Goal: Find specific page/section: Find specific page/section

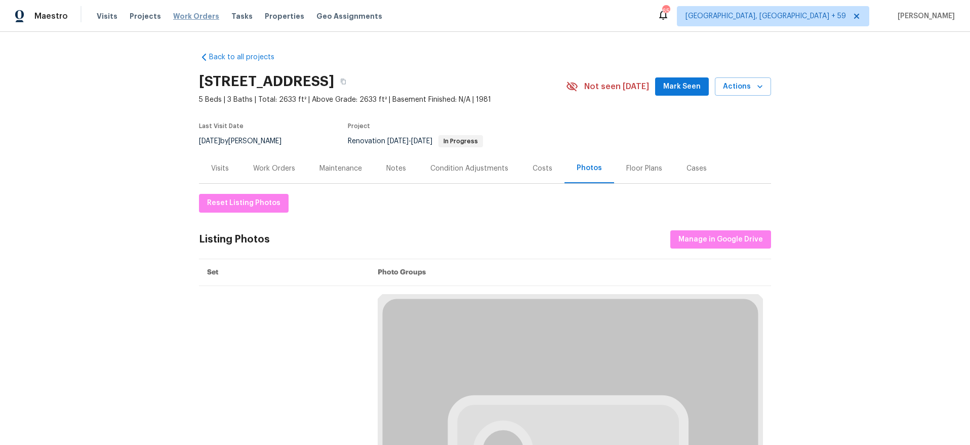
click at [195, 14] on span "Work Orders" at bounding box center [196, 16] width 46 height 10
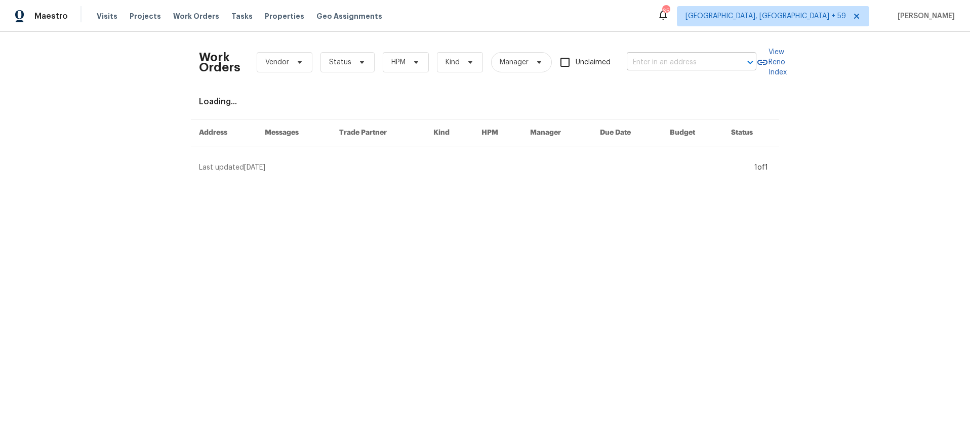
click at [658, 66] on input "text" at bounding box center [677, 63] width 101 height 16
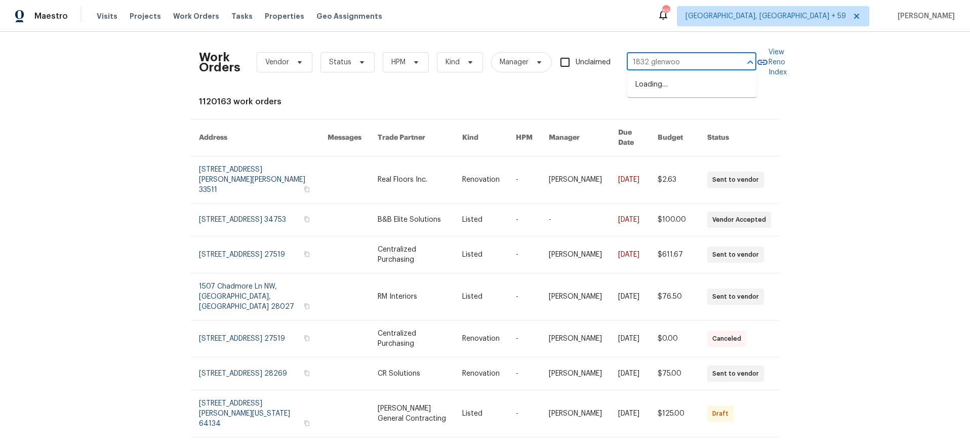
type input "1832 [GEOGRAPHIC_DATA]"
click at [660, 87] on li "[STREET_ADDRESS]" at bounding box center [692, 84] width 130 height 17
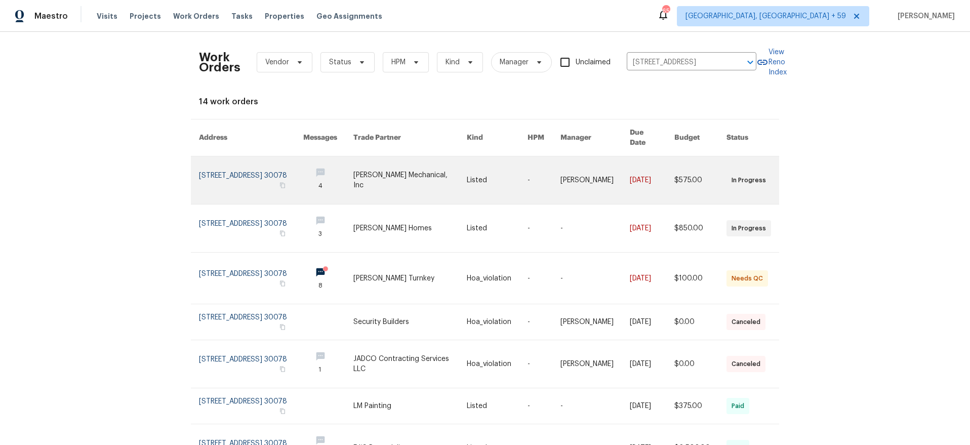
click at [373, 169] on link at bounding box center [410, 180] width 113 height 48
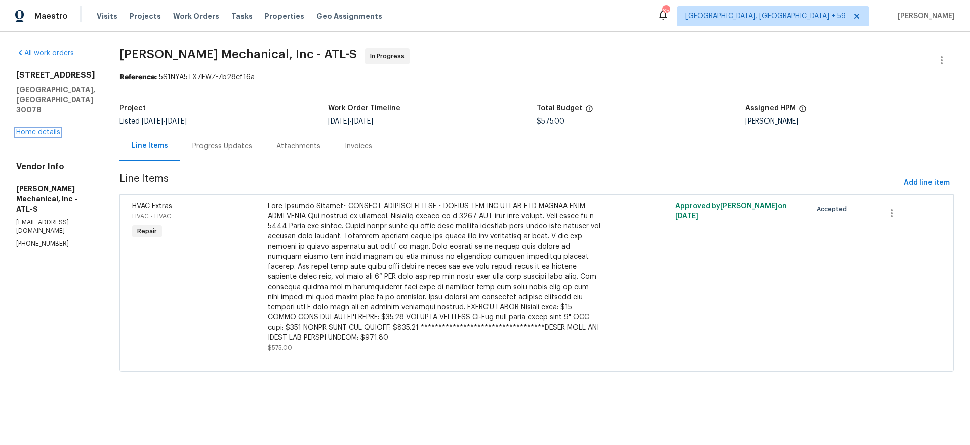
click at [45, 129] on link "Home details" at bounding box center [38, 132] width 44 height 7
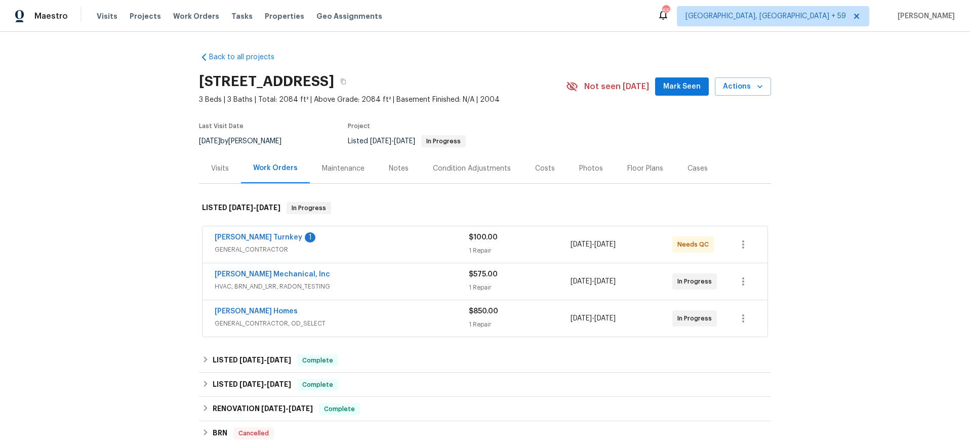
click at [434, 315] on div "[PERSON_NAME] Homes" at bounding box center [342, 312] width 254 height 12
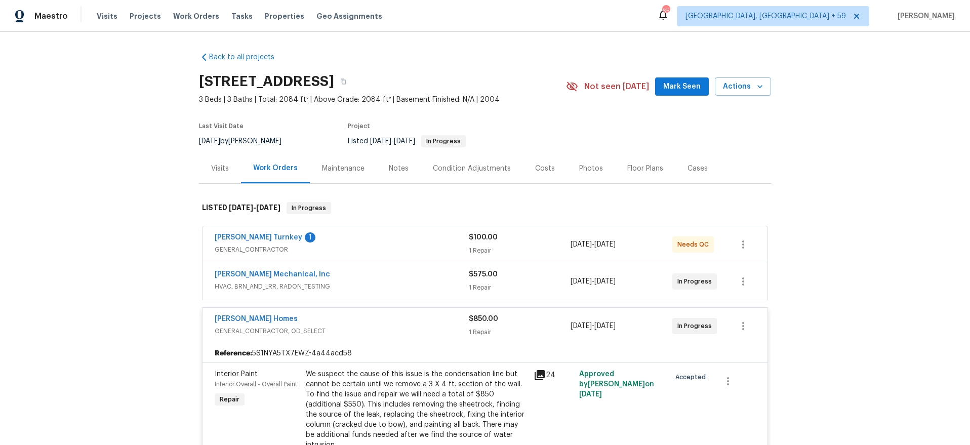
click at [430, 274] on div "[PERSON_NAME] Mechanical, Inc" at bounding box center [342, 275] width 254 height 12
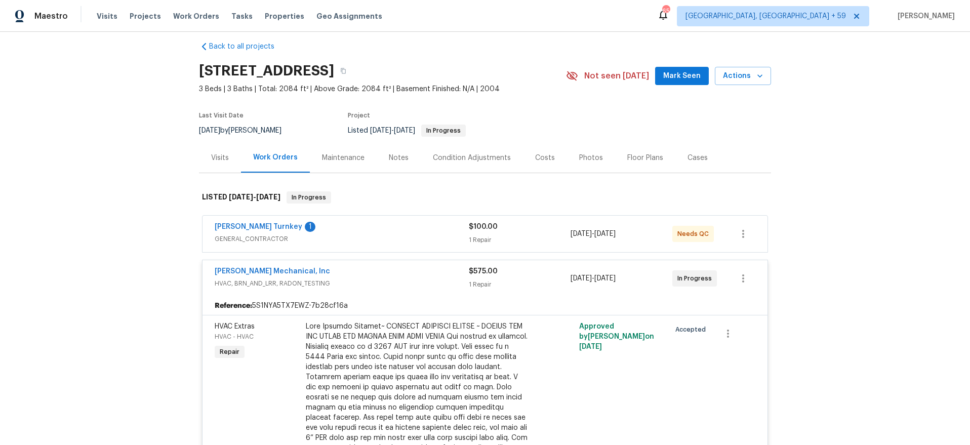
scroll to position [12, 0]
click at [199, 12] on span "Work Orders" at bounding box center [196, 16] width 46 height 10
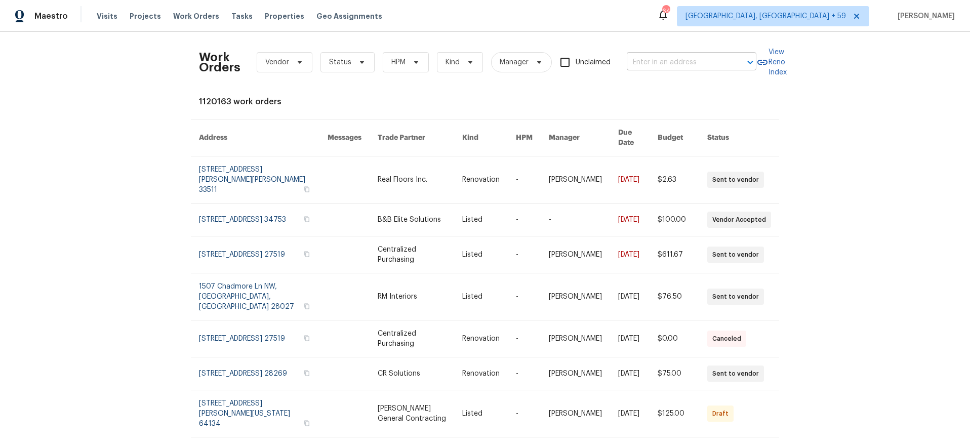
click at [670, 62] on input "text" at bounding box center [677, 63] width 101 height 16
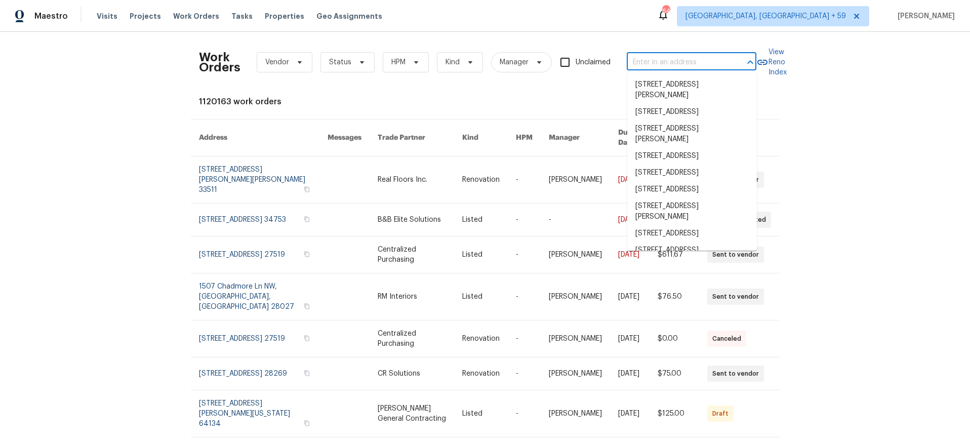
paste input "18201 [PERSON_NAME]"
type input "18201 [PERSON_NAME]"
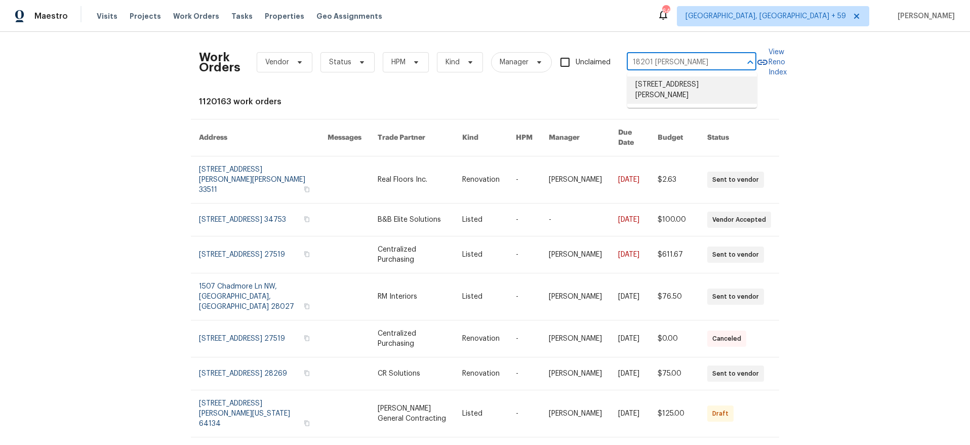
click at [669, 79] on li "[STREET_ADDRESS][PERSON_NAME]" at bounding box center [692, 89] width 130 height 27
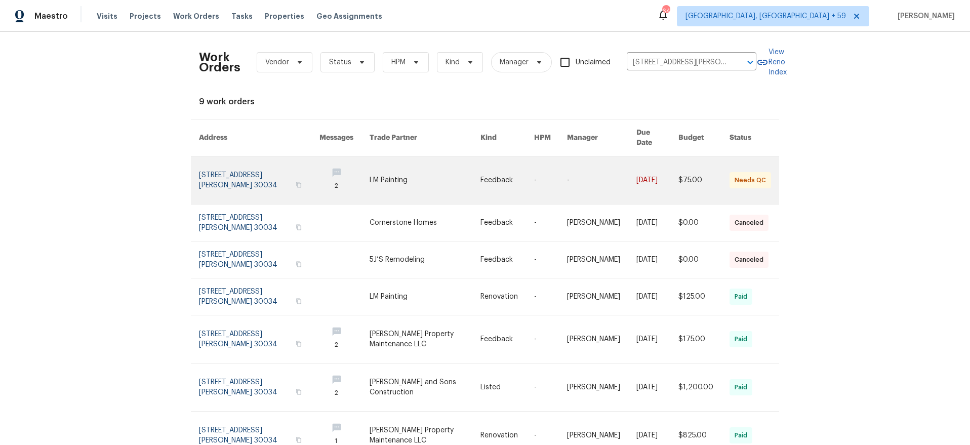
click at [224, 164] on link at bounding box center [259, 180] width 121 height 48
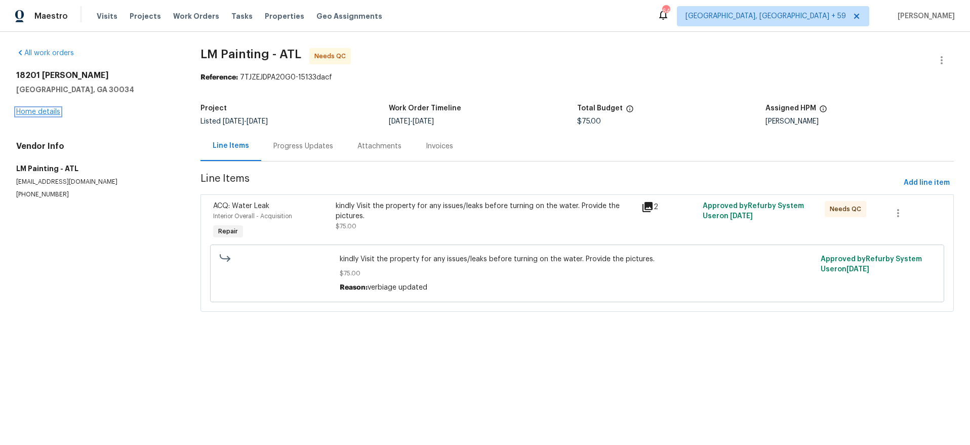
click at [26, 108] on link "Home details" at bounding box center [38, 111] width 44 height 7
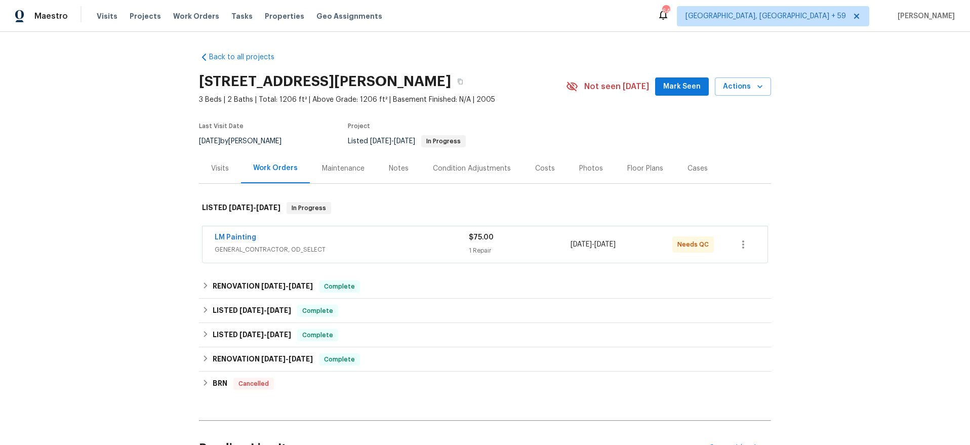
click at [336, 233] on div "LM Painting" at bounding box center [342, 238] width 254 height 12
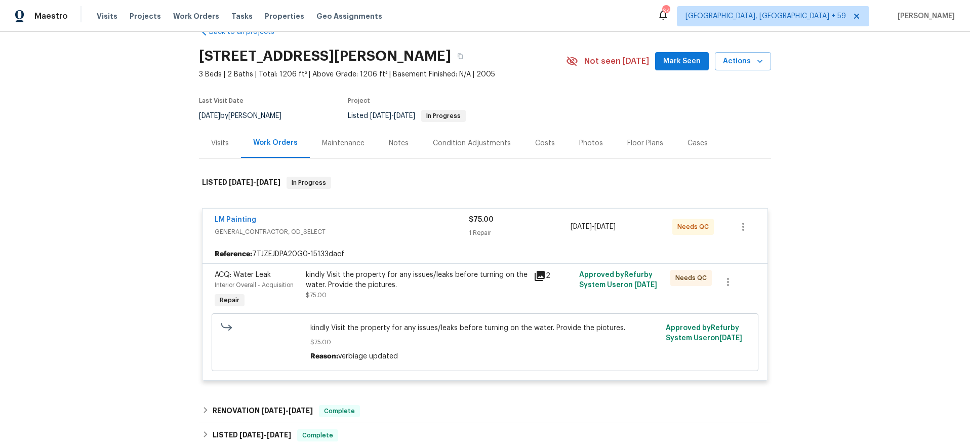
scroll to position [22, 0]
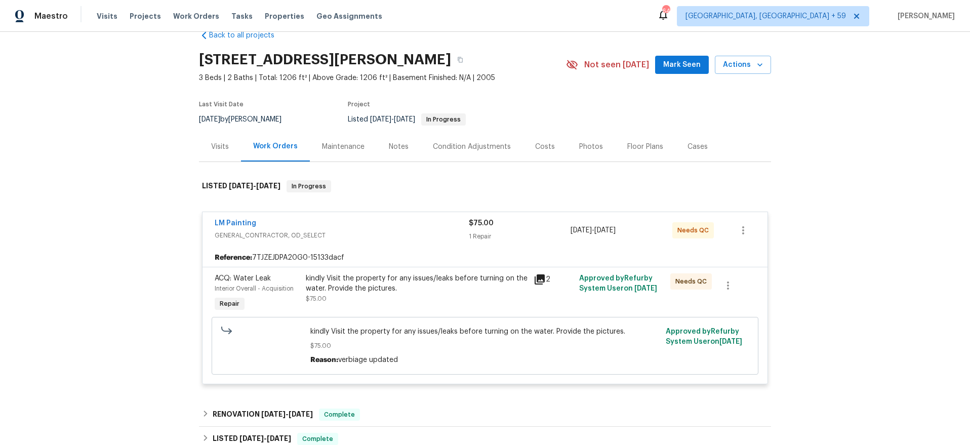
click at [223, 147] on div "Visits" at bounding box center [220, 147] width 18 height 10
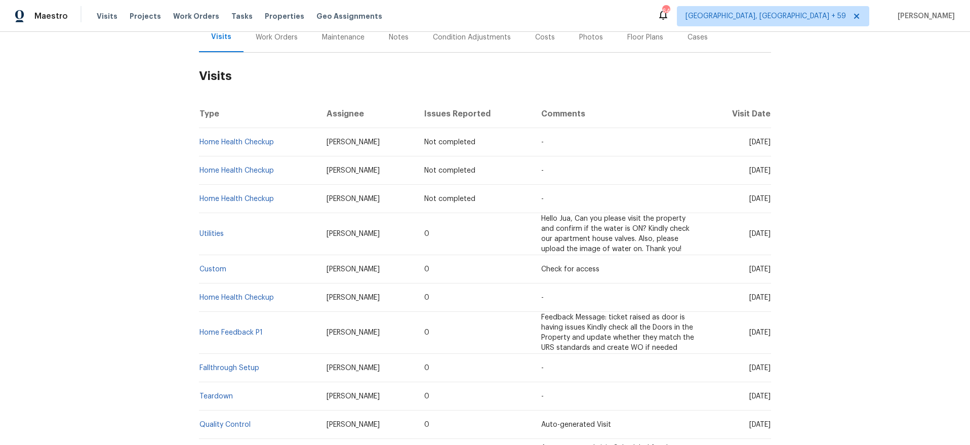
scroll to position [130, 0]
click at [205, 270] on link "Custom" at bounding box center [213, 270] width 27 height 7
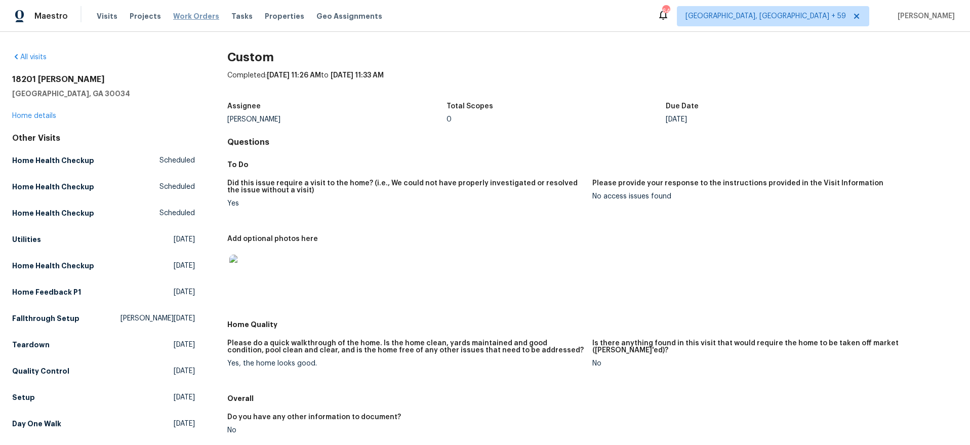
drag, startPoint x: 182, startPoint y: 12, endPoint x: 188, endPoint y: 18, distance: 8.2
click at [182, 12] on span "Work Orders" at bounding box center [196, 16] width 46 height 10
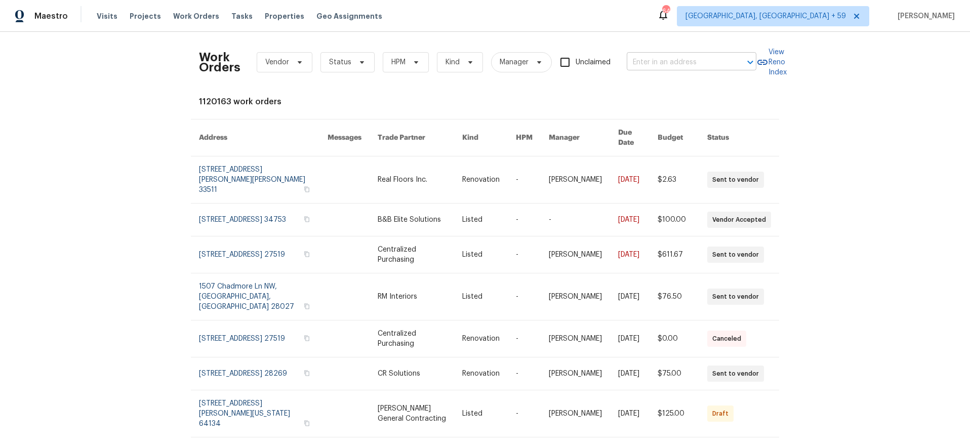
click at [657, 61] on input "text" at bounding box center [677, 63] width 101 height 16
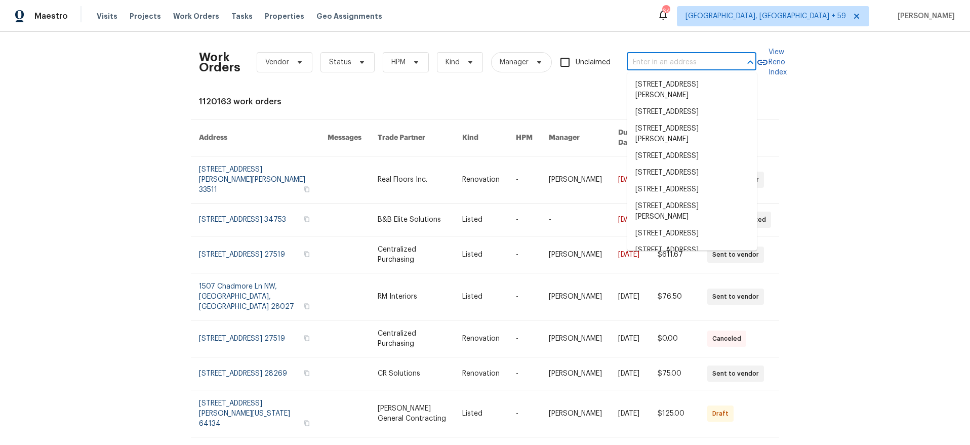
paste input "[STREET_ADDRESS]"
type input "[STREET_ADDRESS]"
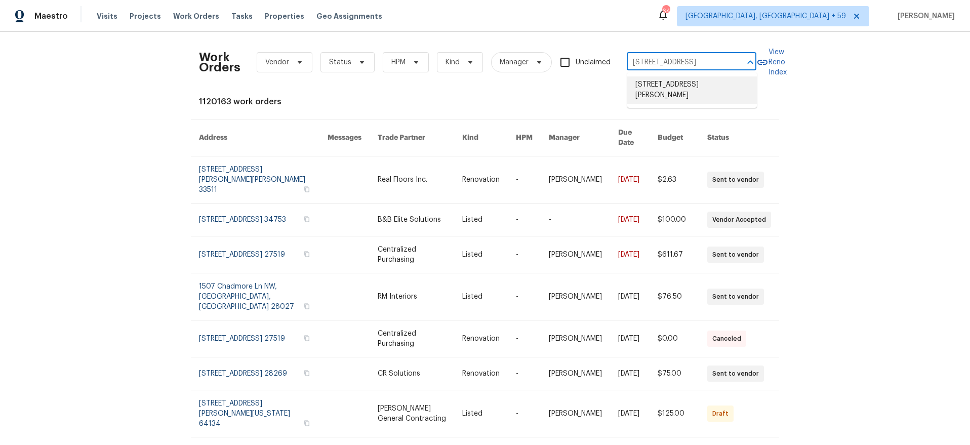
click at [675, 83] on li "[STREET_ADDRESS][PERSON_NAME]" at bounding box center [692, 89] width 130 height 27
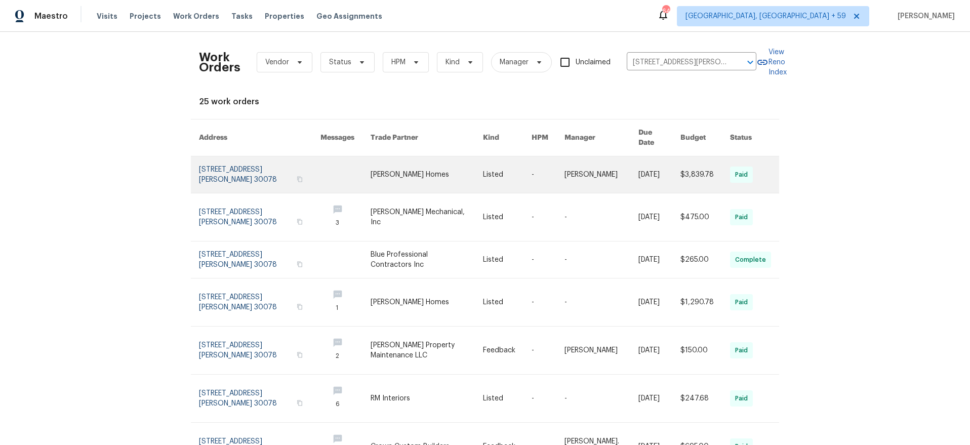
click at [241, 175] on link at bounding box center [260, 174] width 122 height 36
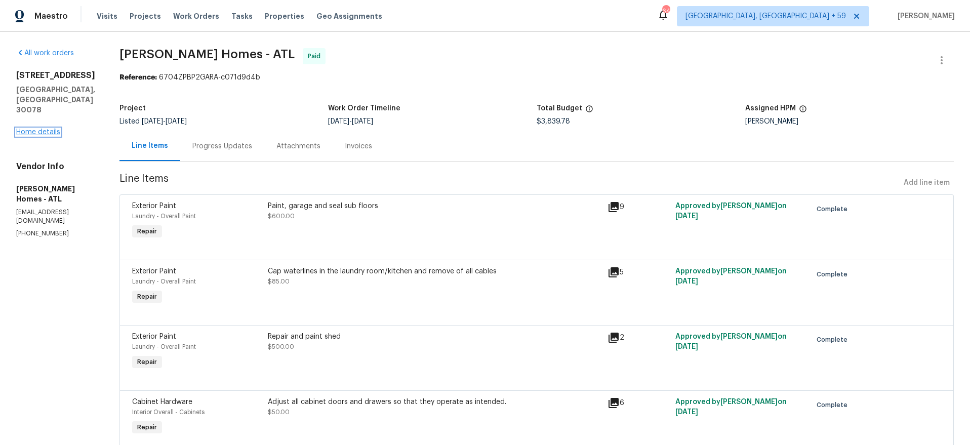
click at [49, 130] on link "Home details" at bounding box center [38, 132] width 44 height 7
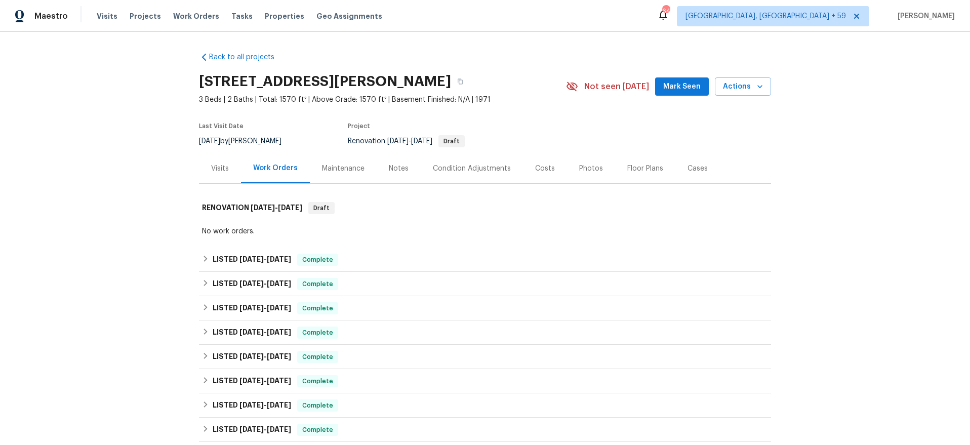
click at [221, 165] on div "Visits" at bounding box center [220, 169] width 18 height 10
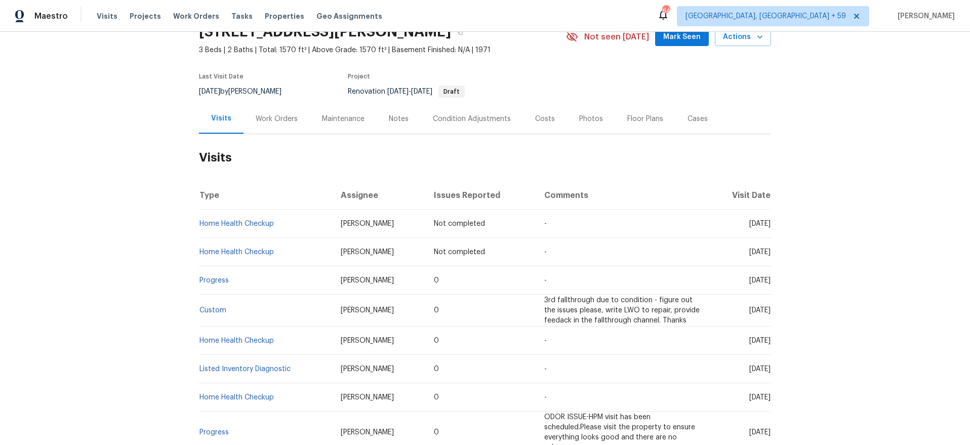
scroll to position [42, 0]
